Goal: Transaction & Acquisition: Obtain resource

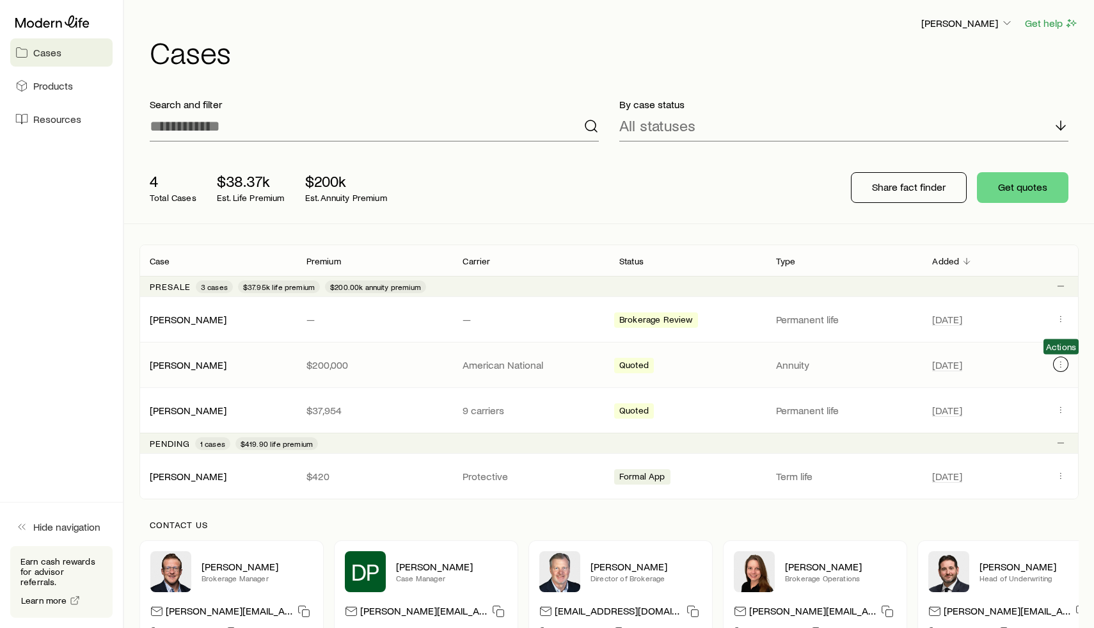
click at [1059, 371] on button "Client cases" at bounding box center [1061, 364] width 15 height 15
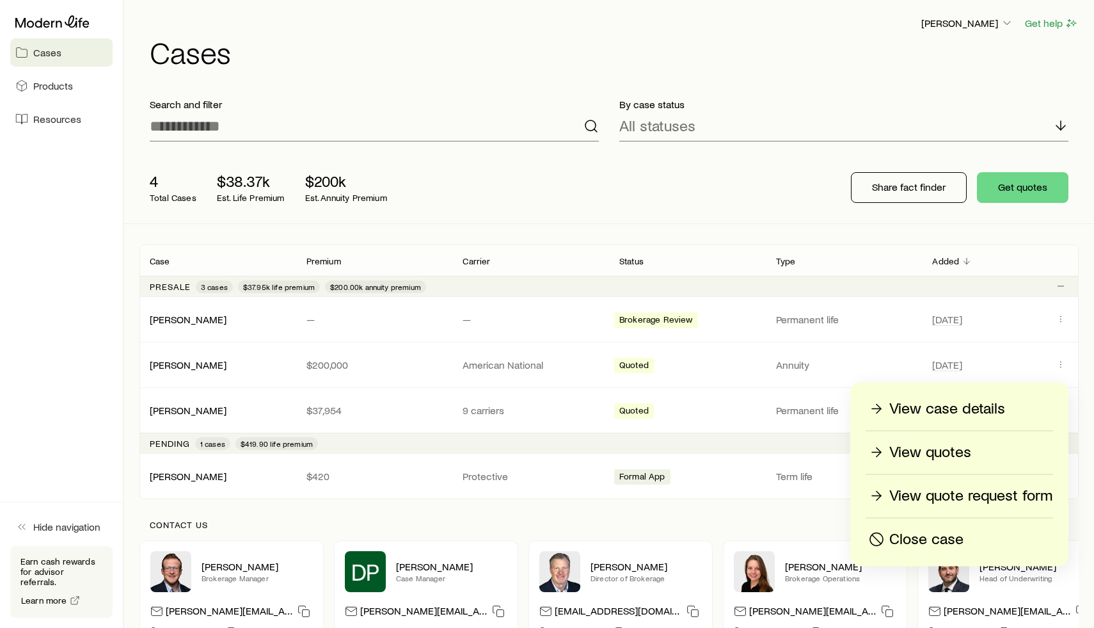
click at [925, 541] on p "Close case" at bounding box center [927, 539] width 74 height 20
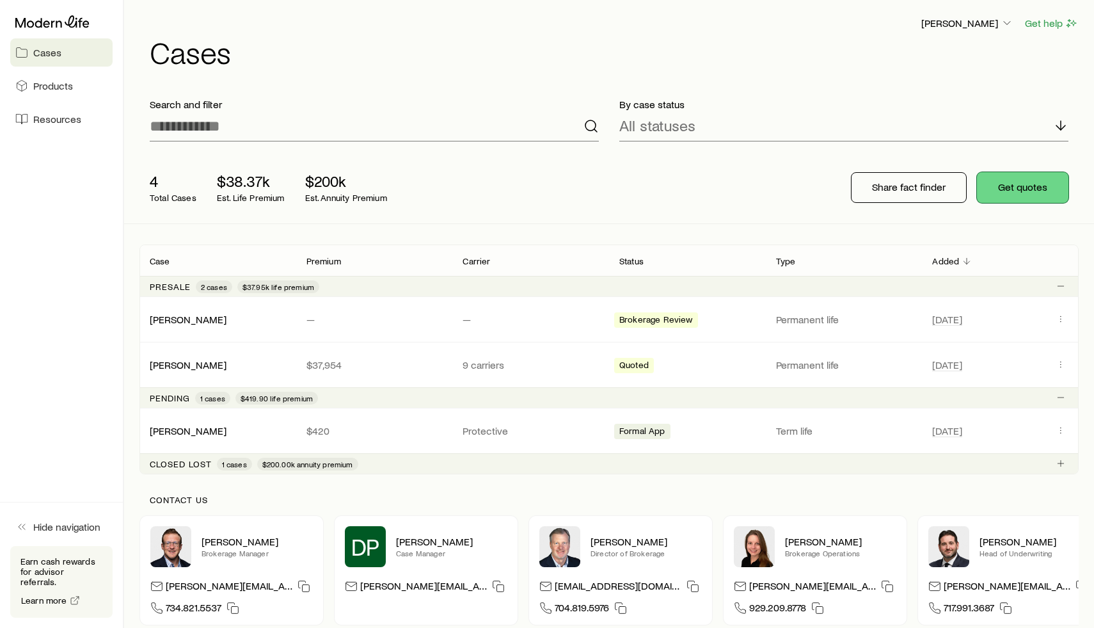
click at [1020, 195] on button "Get quotes" at bounding box center [1023, 187] width 92 height 31
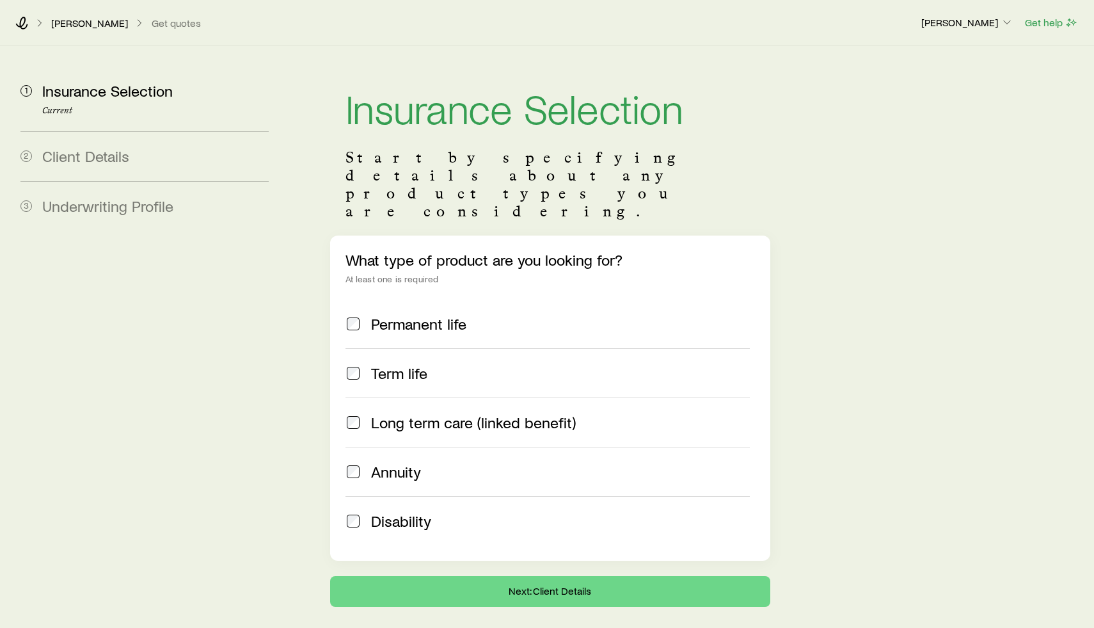
click at [453, 463] on div "Annuity" at bounding box center [560, 472] width 379 height 18
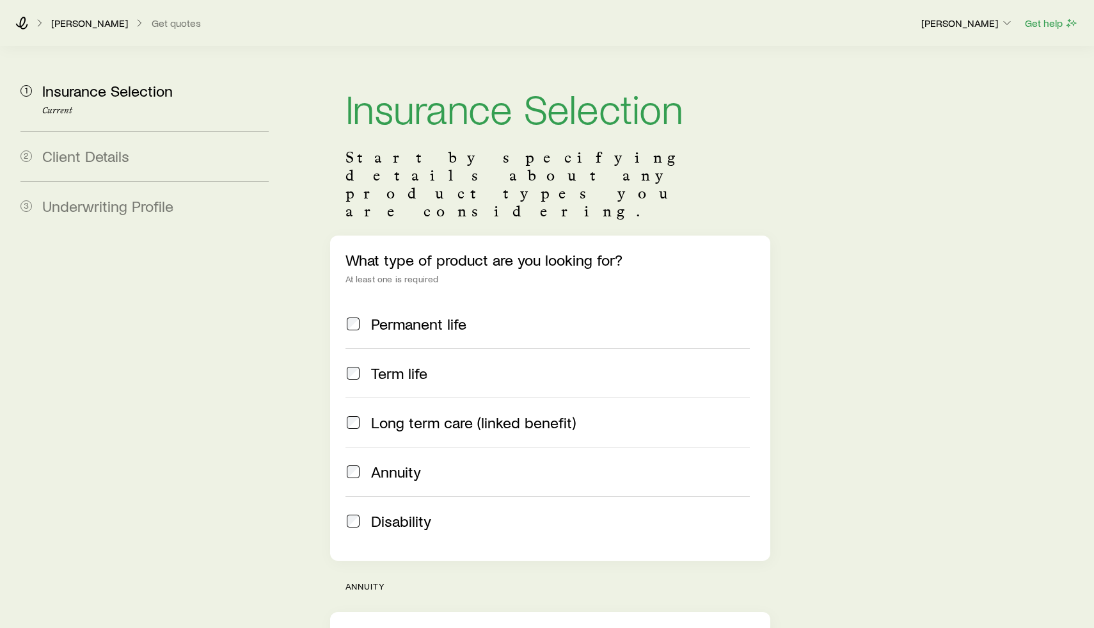
scroll to position [223, 0]
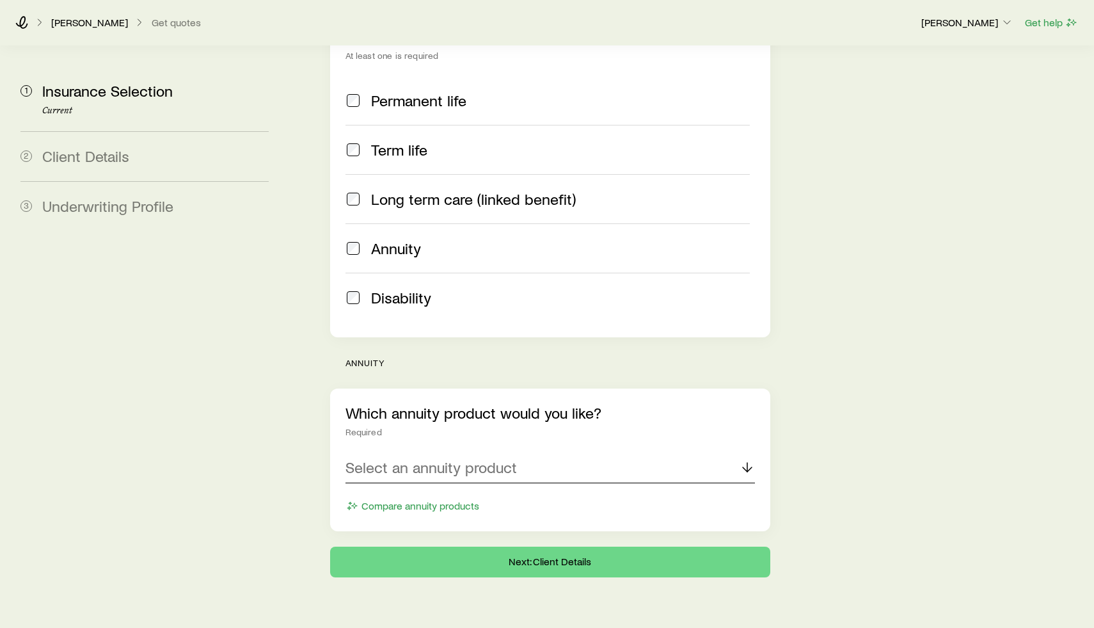
click at [444, 458] on p "Select an annuity product" at bounding box center [432, 467] width 172 height 18
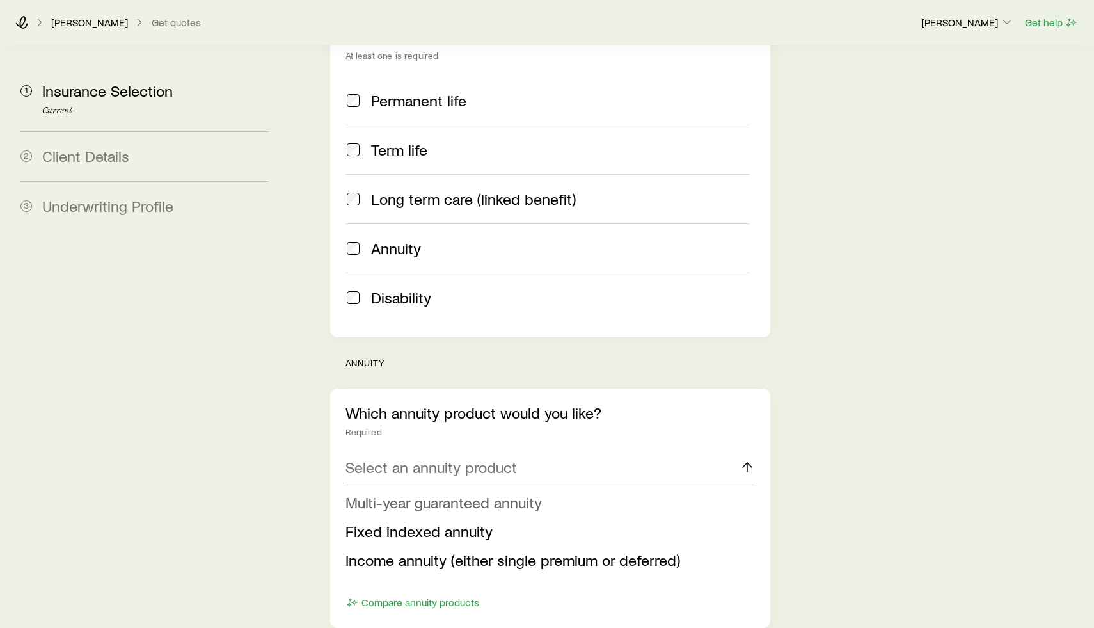
click at [451, 493] on span "Multi-year guaranteed annuity" at bounding box center [444, 502] width 196 height 19
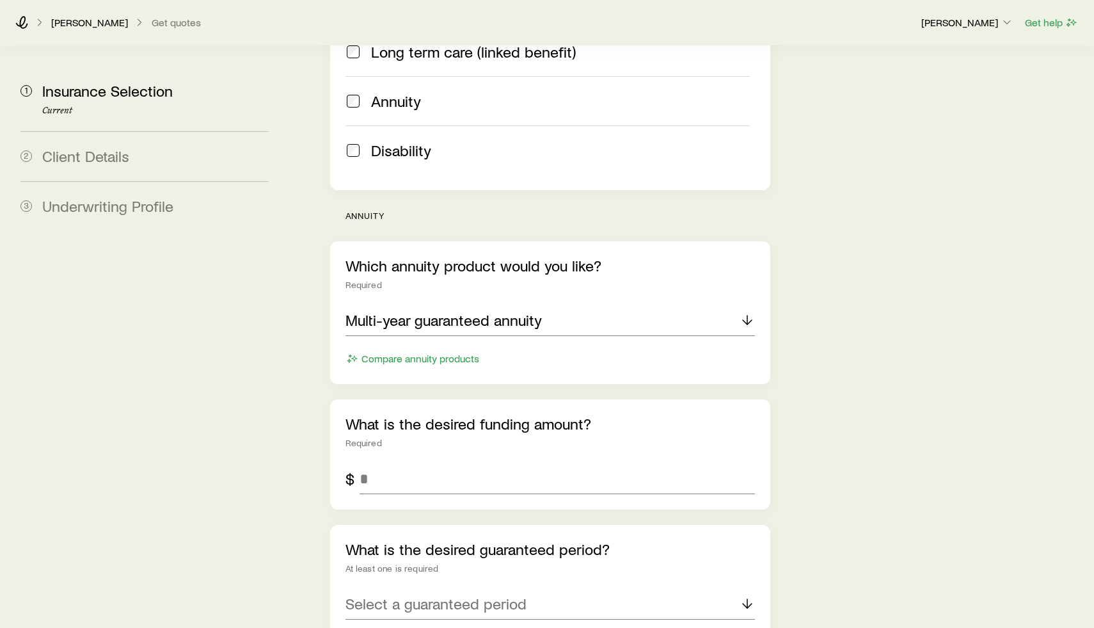
scroll to position [406, 0]
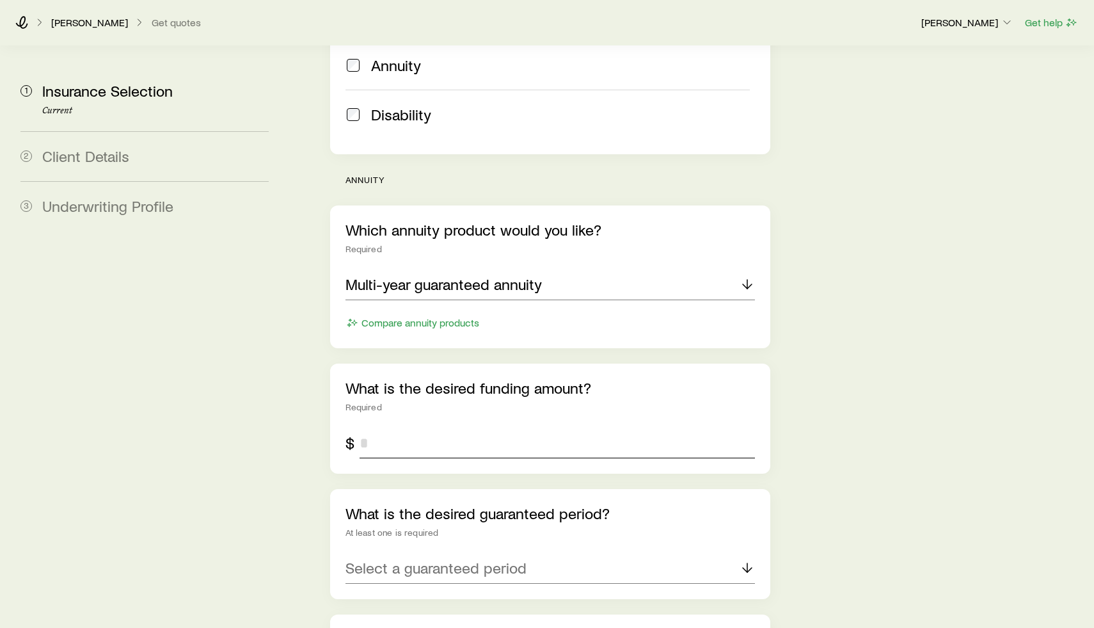
click at [423, 428] on input "tel" at bounding box center [558, 443] width 396 height 31
type input "******"
click at [417, 559] on p "Select a guaranteed period" at bounding box center [436, 568] width 181 height 18
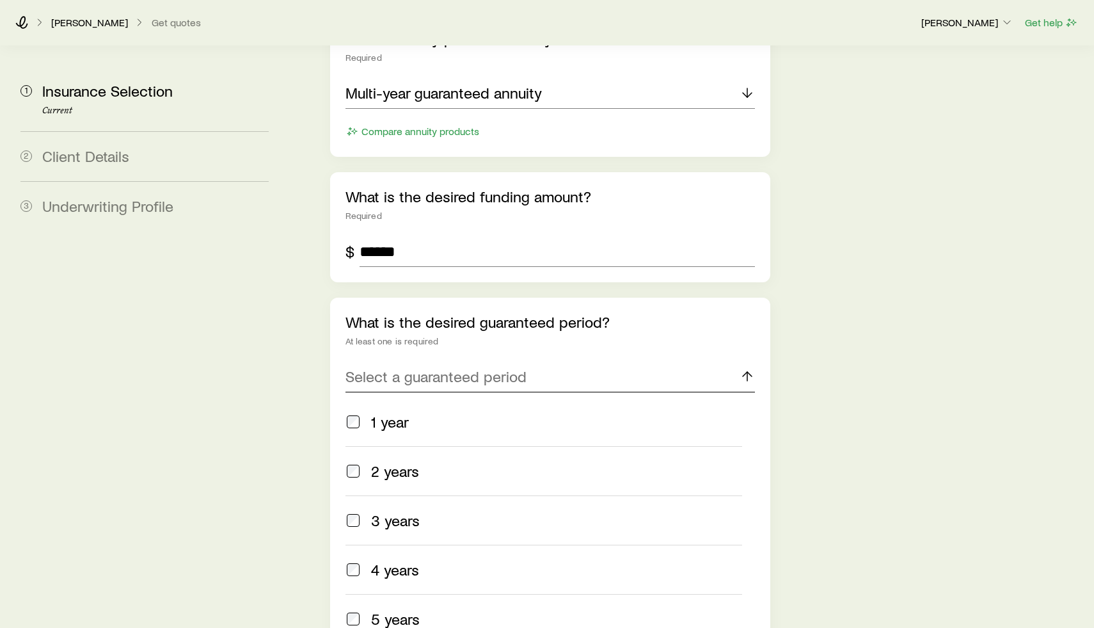
scroll to position [638, 0]
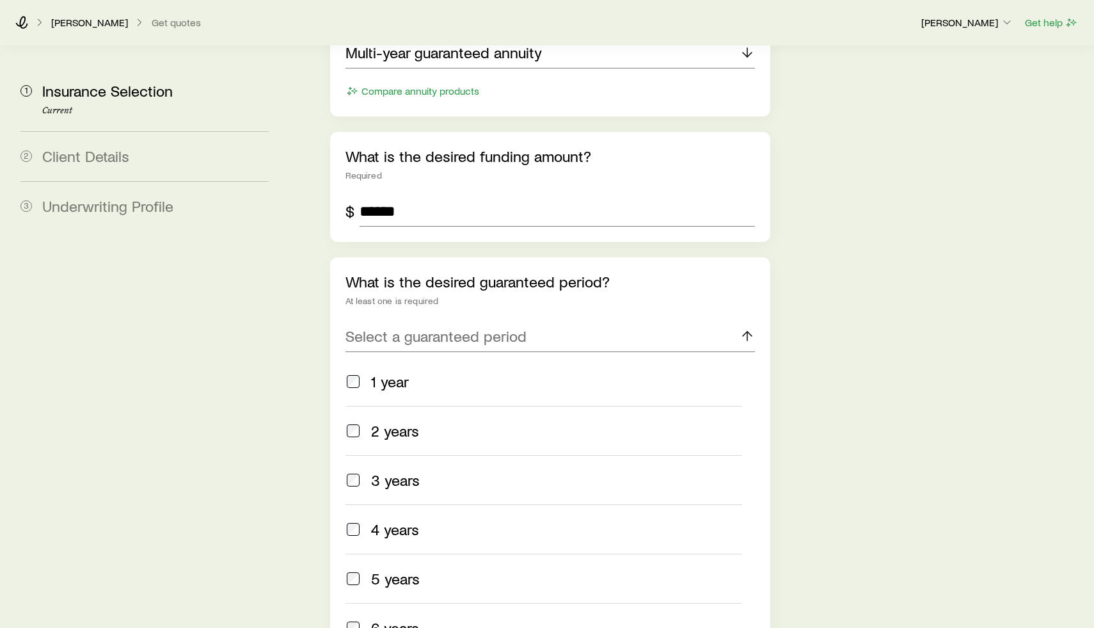
click at [395, 570] on span "5 years" at bounding box center [395, 579] width 49 height 18
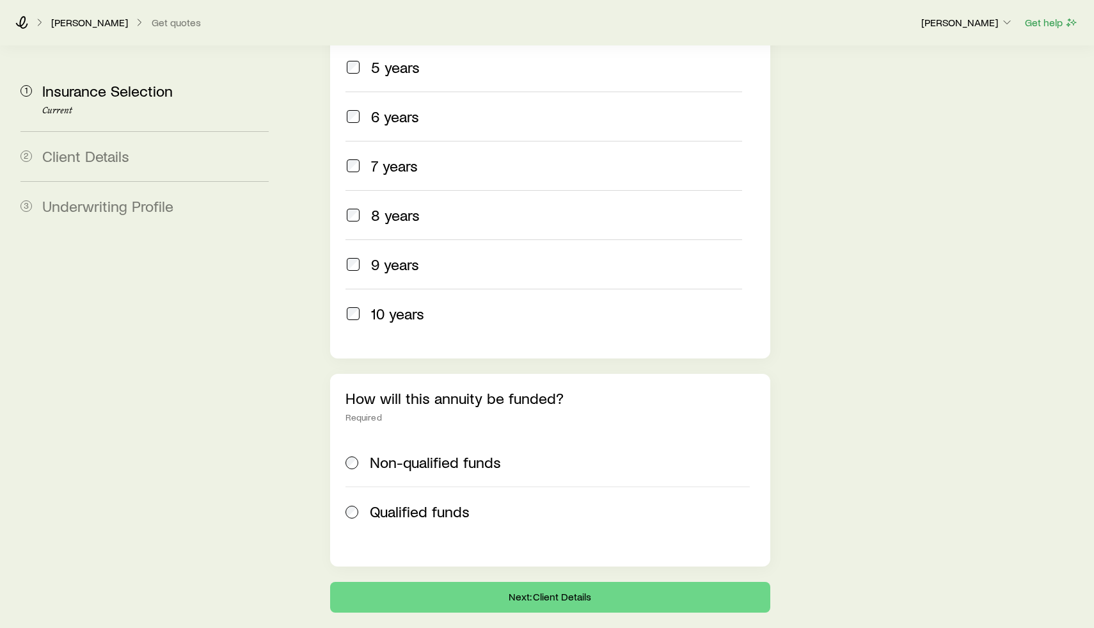
scroll to position [1150, 0]
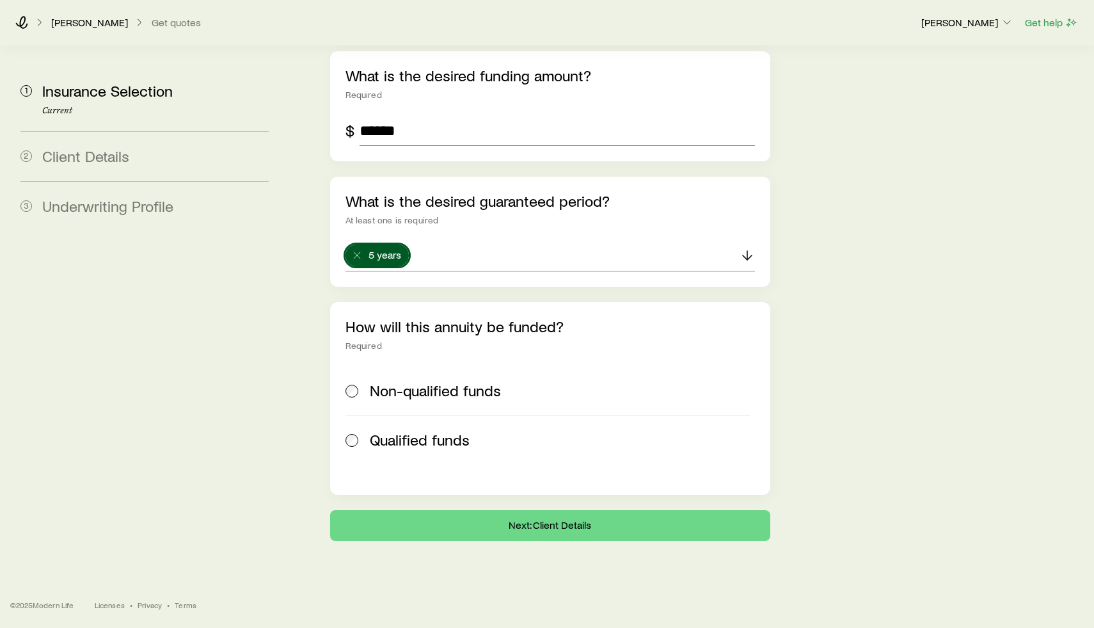
click at [449, 426] on div "Non-qualified funds Qualified funds" at bounding box center [551, 415] width 410 height 98
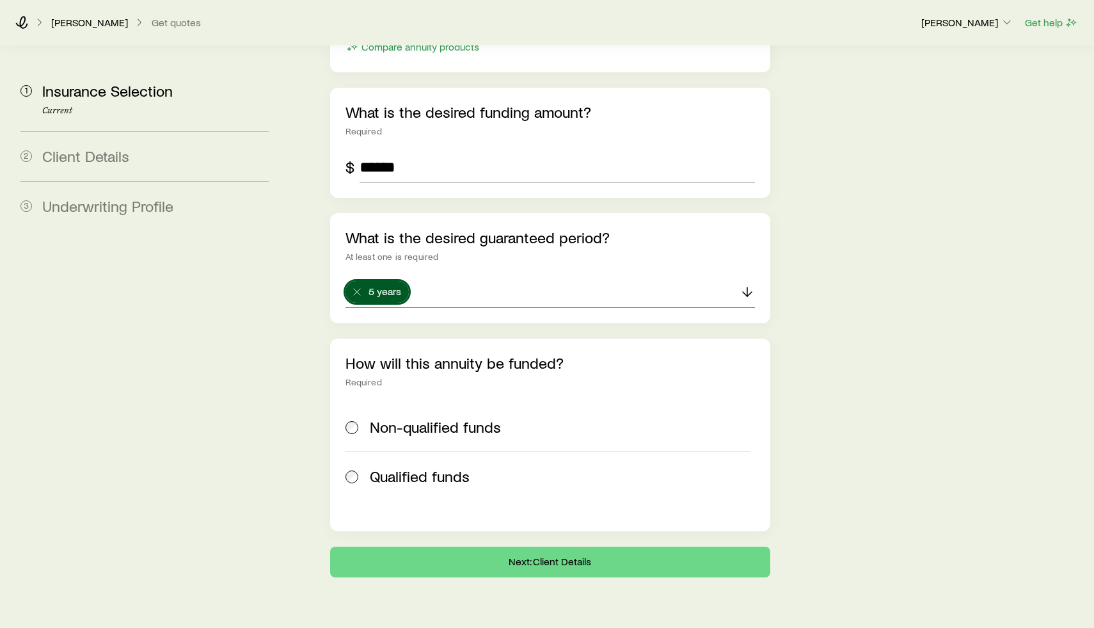
click at [412, 418] on span "Non-qualified funds" at bounding box center [435, 427] width 131 height 18
click at [493, 547] on button "Next: Client Details" at bounding box center [550, 562] width 440 height 31
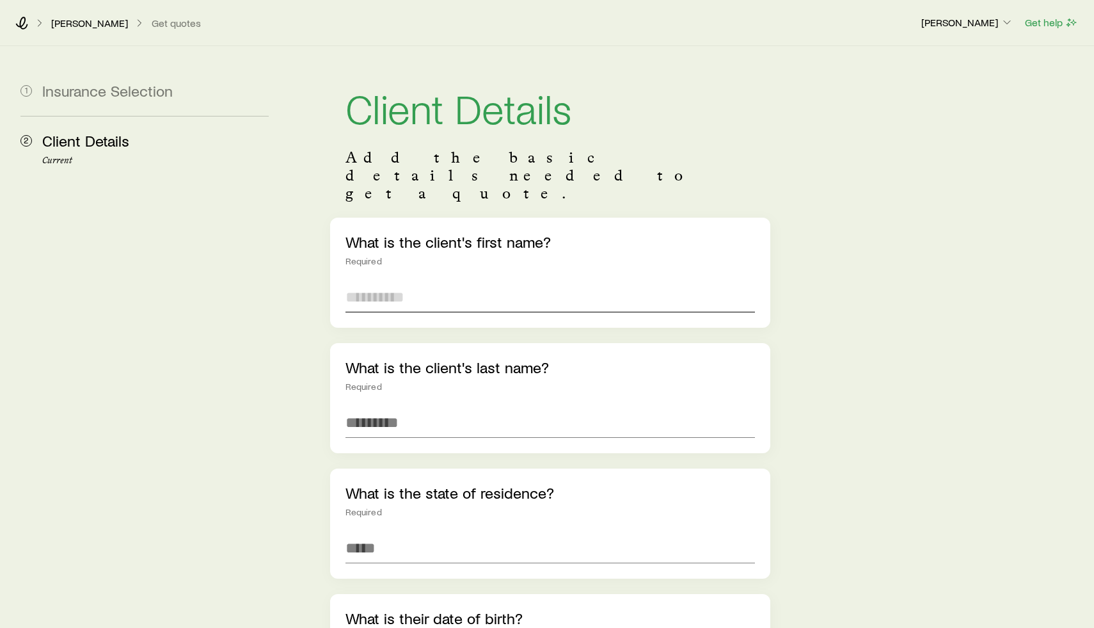
click at [391, 282] on input "text" at bounding box center [551, 297] width 410 height 31
type input "*****"
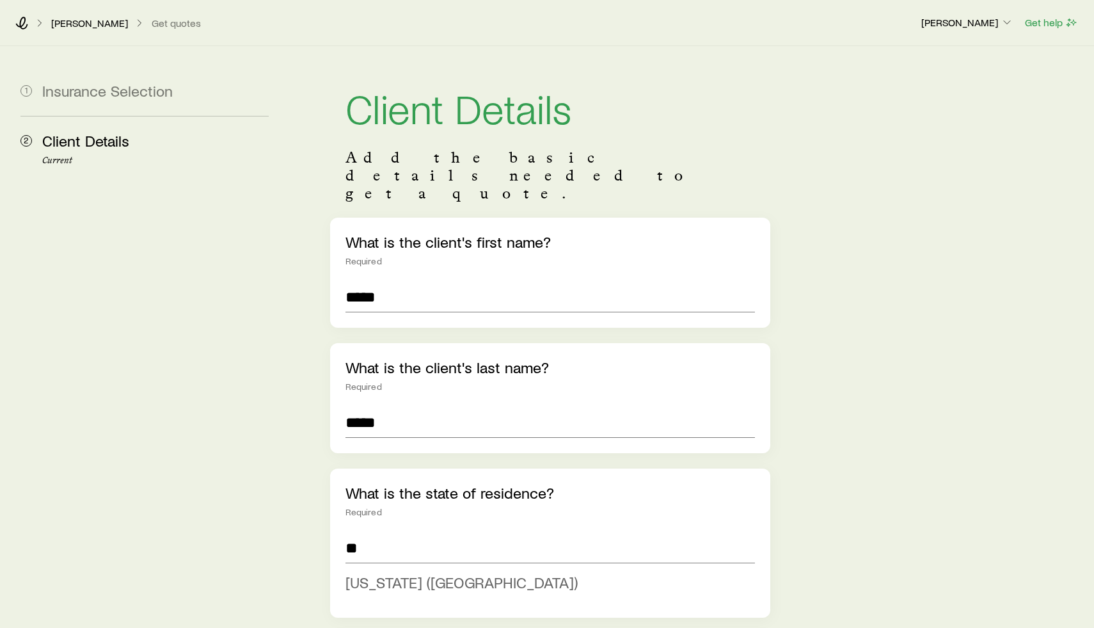
click at [417, 573] on span "[US_STATE] ([GEOGRAPHIC_DATA])" at bounding box center [462, 582] width 232 height 19
type input "**********"
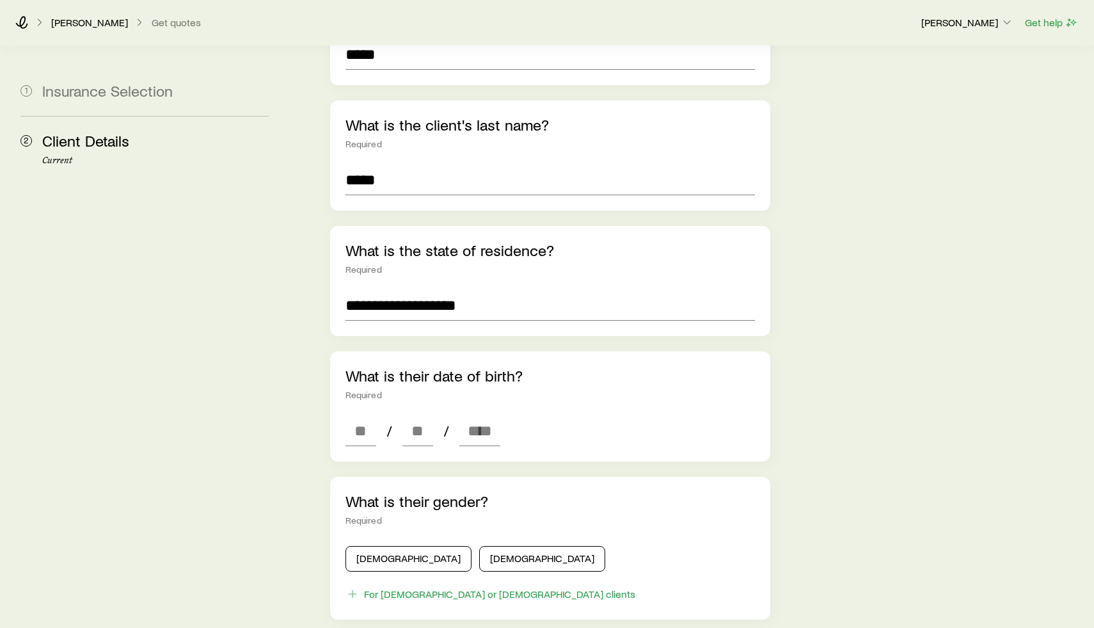
scroll to position [243, 0]
click at [358, 415] on input at bounding box center [361, 430] width 31 height 31
type input "**"
type input "****"
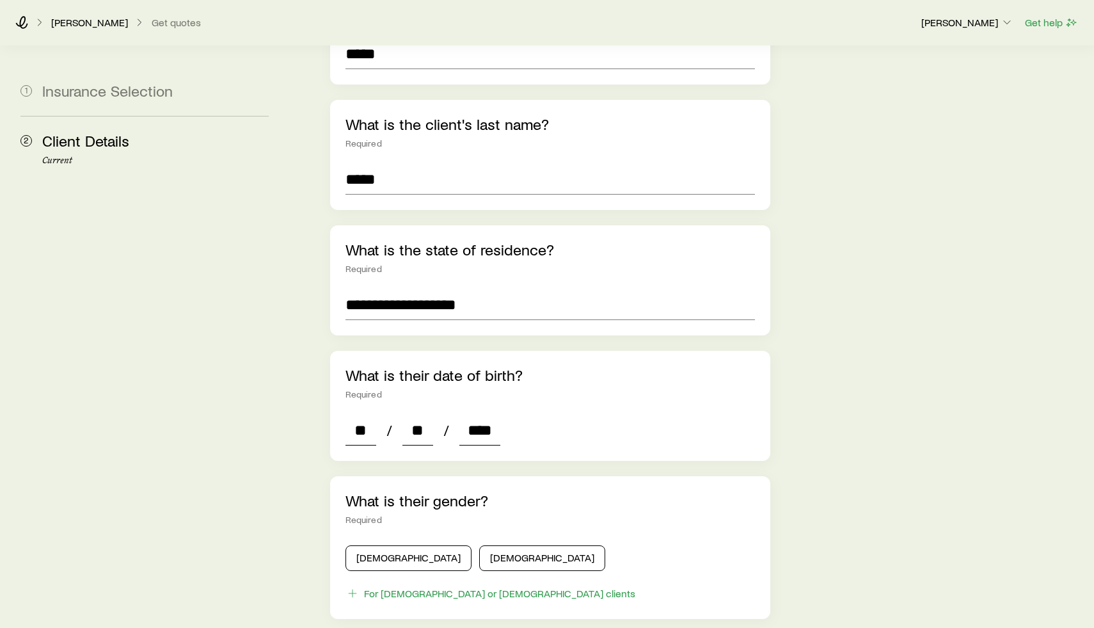
type input "*"
type input "****"
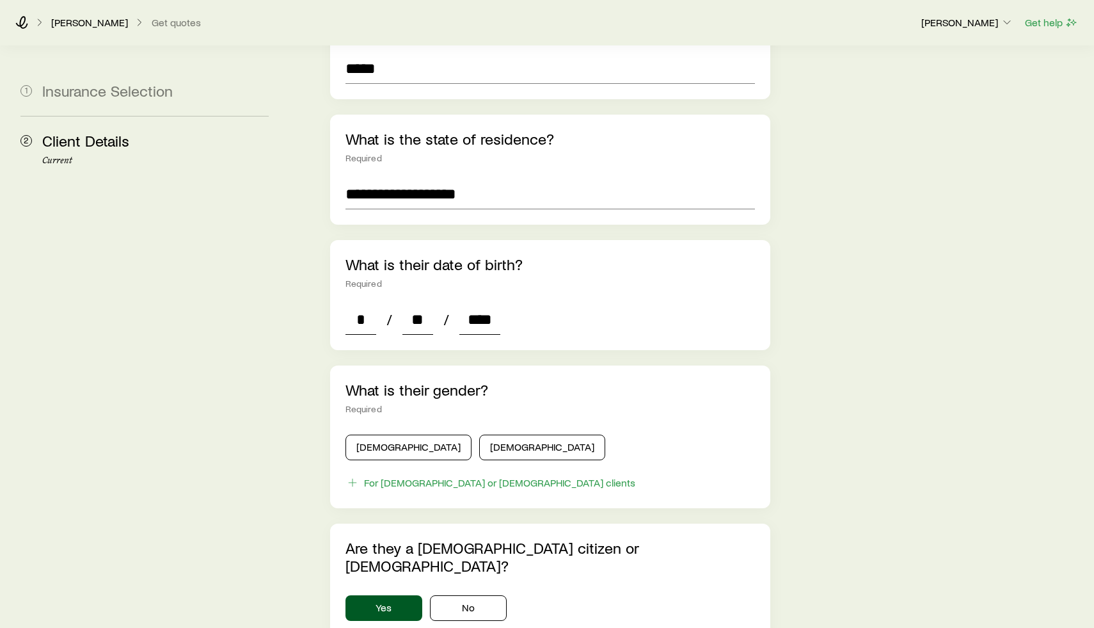
scroll to position [378, 0]
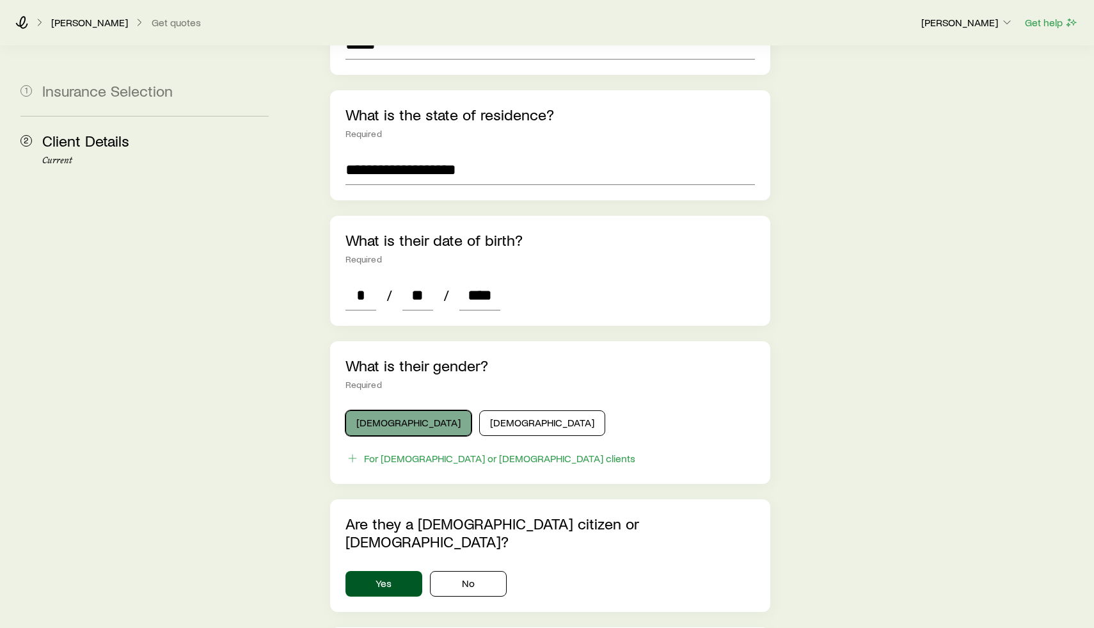
click at [388, 410] on button "[DEMOGRAPHIC_DATA]" at bounding box center [409, 423] width 126 height 26
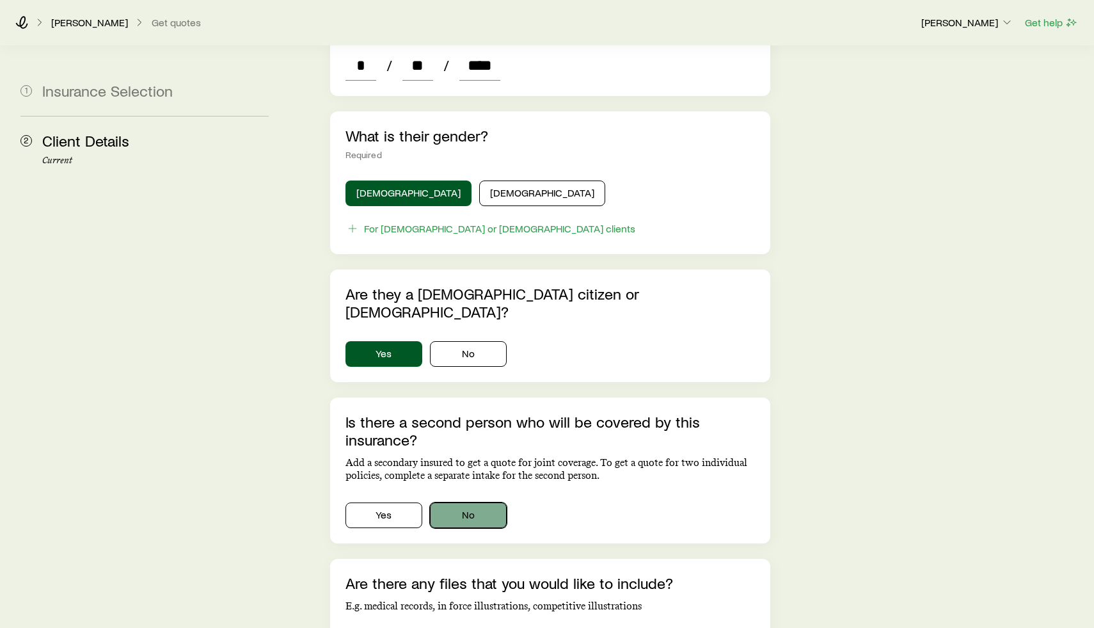
click at [469, 502] on button "No" at bounding box center [468, 515] width 77 height 26
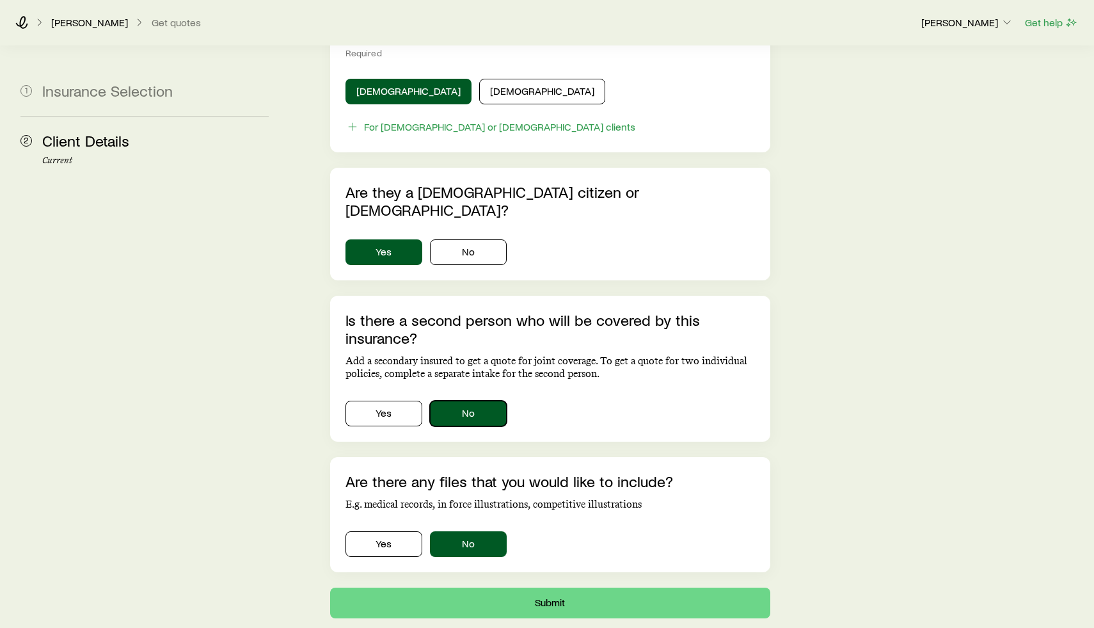
scroll to position [733, 0]
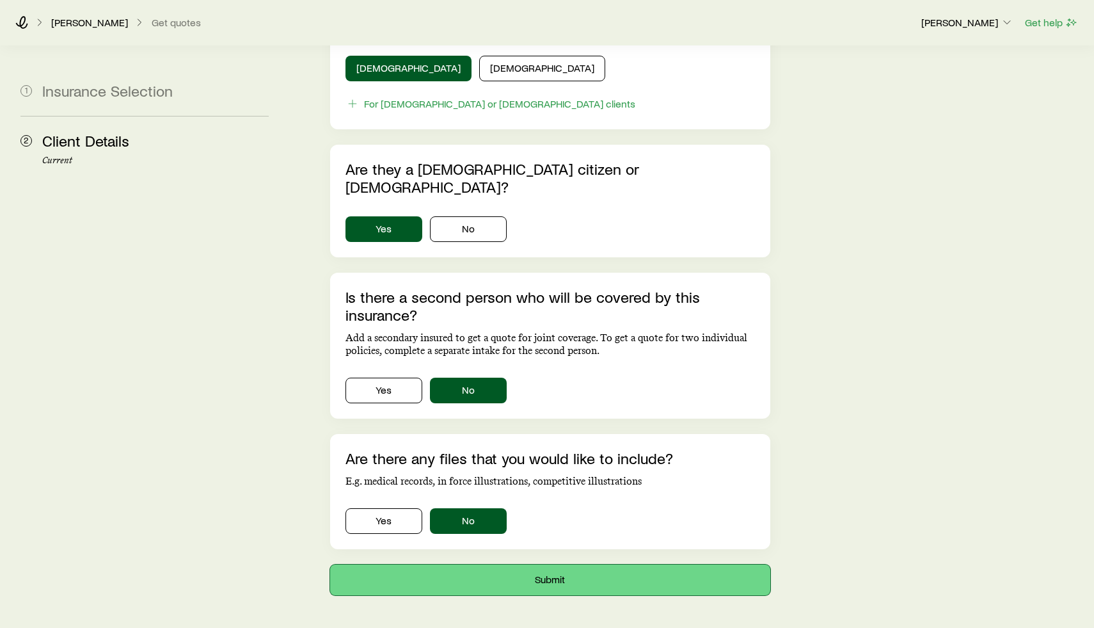
click at [529, 565] on button "Submit" at bounding box center [550, 580] width 440 height 31
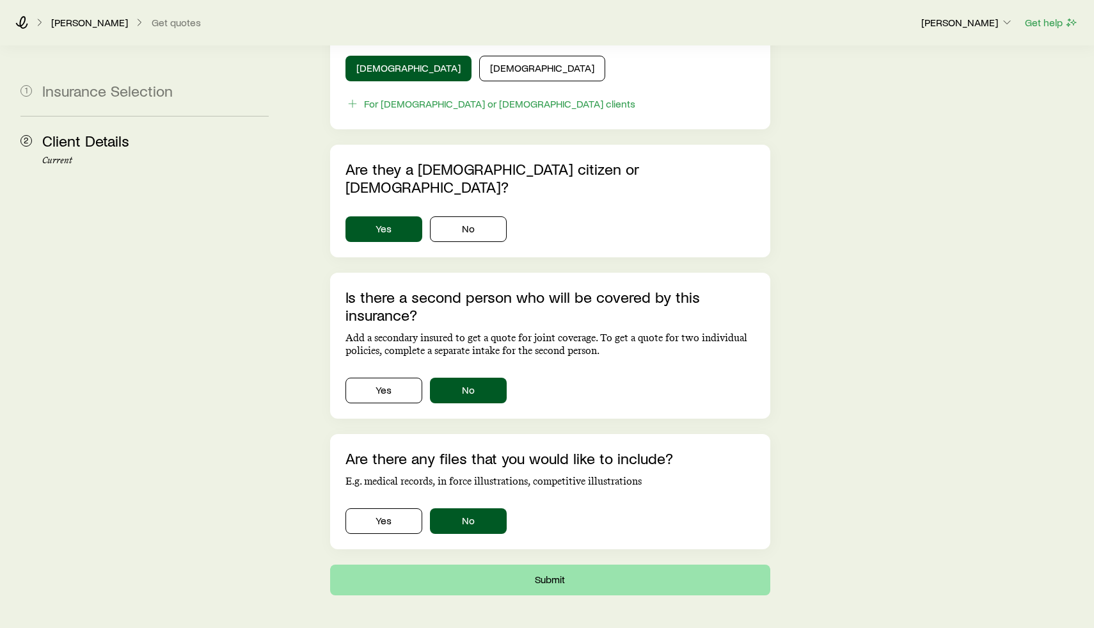
scroll to position [0, 0]
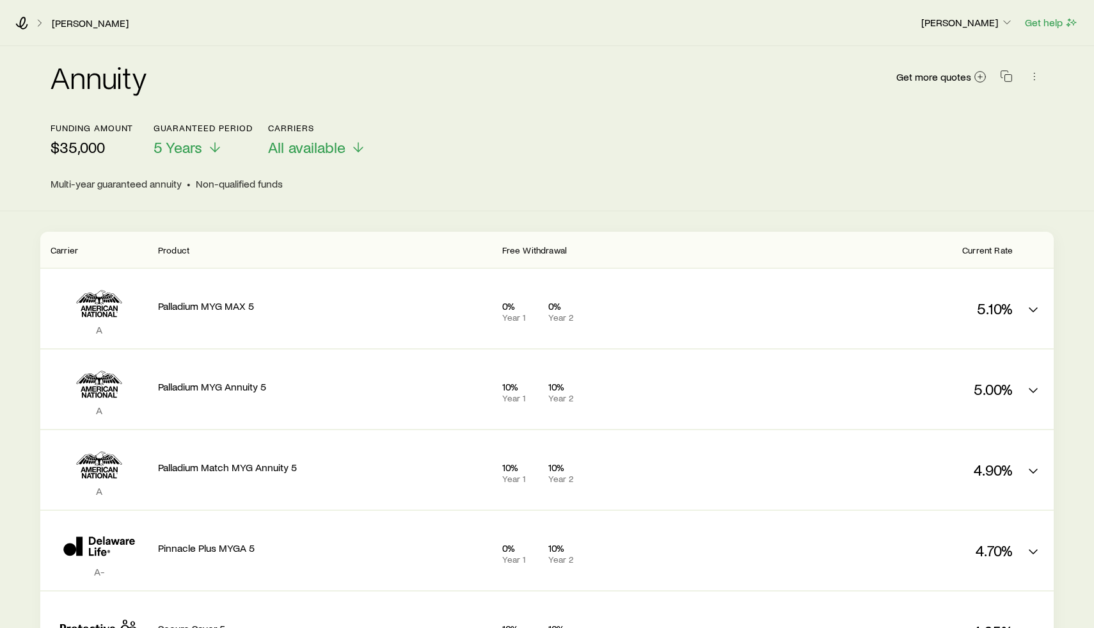
click at [58, 136] on div "Funding amount $35,000" at bounding box center [92, 140] width 83 height 34
click at [84, 143] on p "$35,000" at bounding box center [92, 147] width 83 height 18
